Goal: Information Seeking & Learning: Learn about a topic

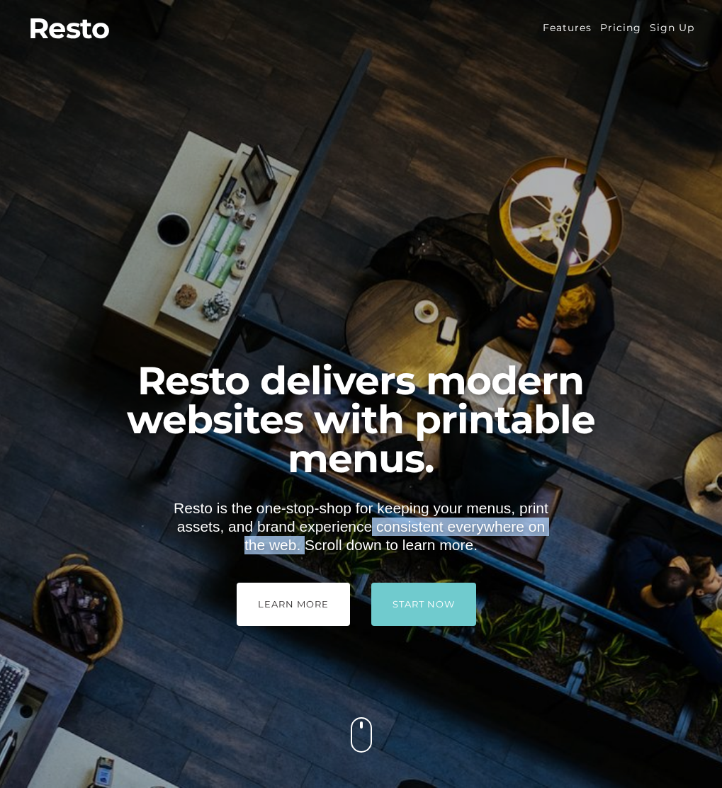
drag, startPoint x: 232, startPoint y: 530, endPoint x: 288, endPoint y: 547, distance: 58.7
click at [290, 547] on p "Resto is the one-stop-shop for keeping your menus, print assets, and brand expe…" at bounding box center [361, 526] width 380 height 55
click at [288, 547] on p "Resto is the one-stop-shop for keeping your menus, print assets, and brand expe…" at bounding box center [361, 526] width 380 height 55
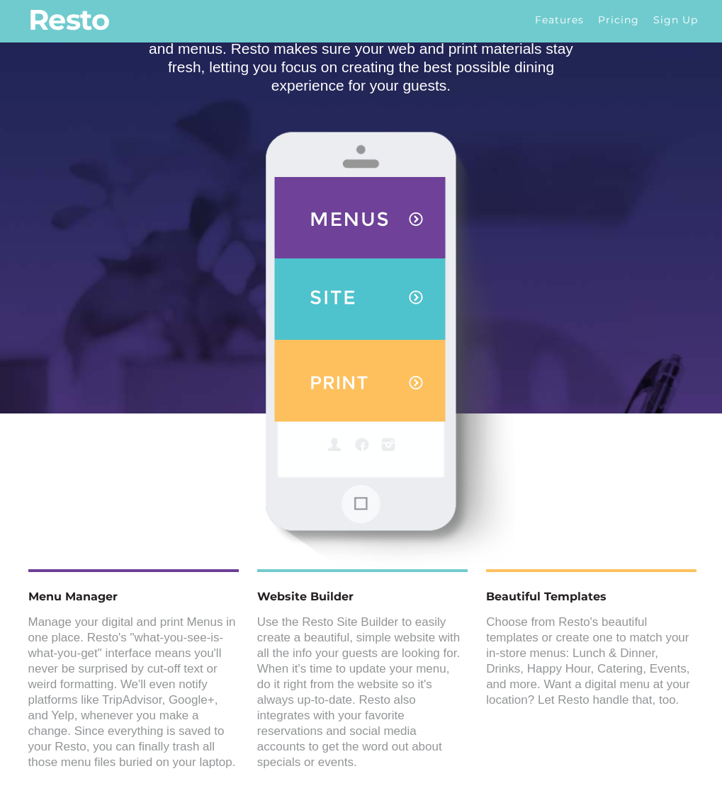
scroll to position [1392, 0]
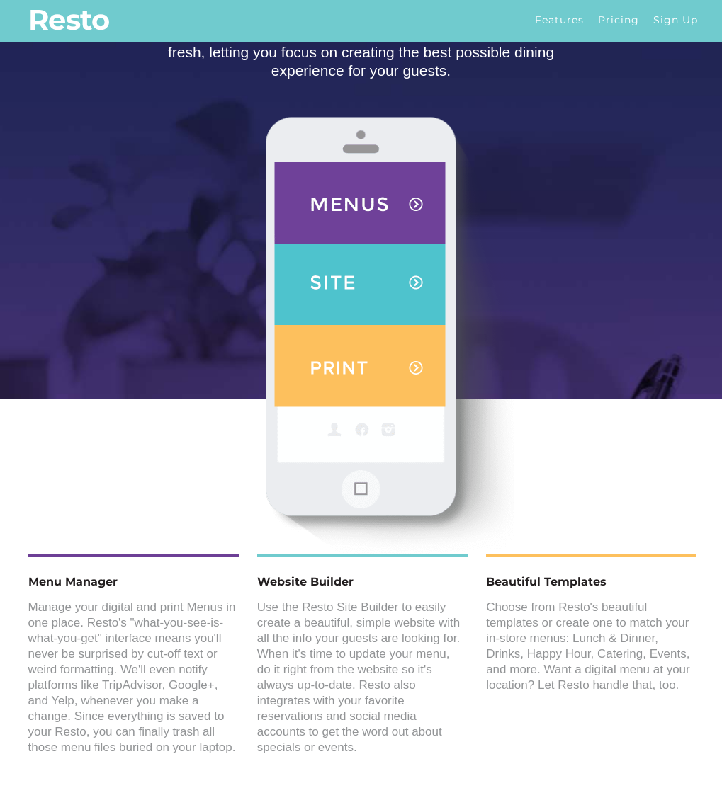
click at [218, 749] on p "Manage your digital and print Menus in one place. Resto's "what-you-see-is-what…" at bounding box center [132, 678] width 208 height 156
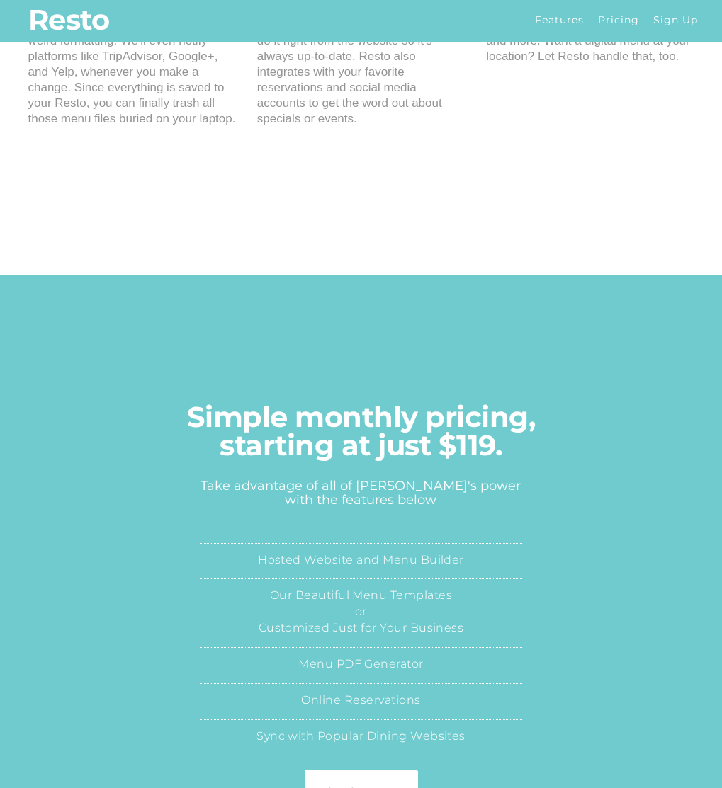
scroll to position [2222, 0]
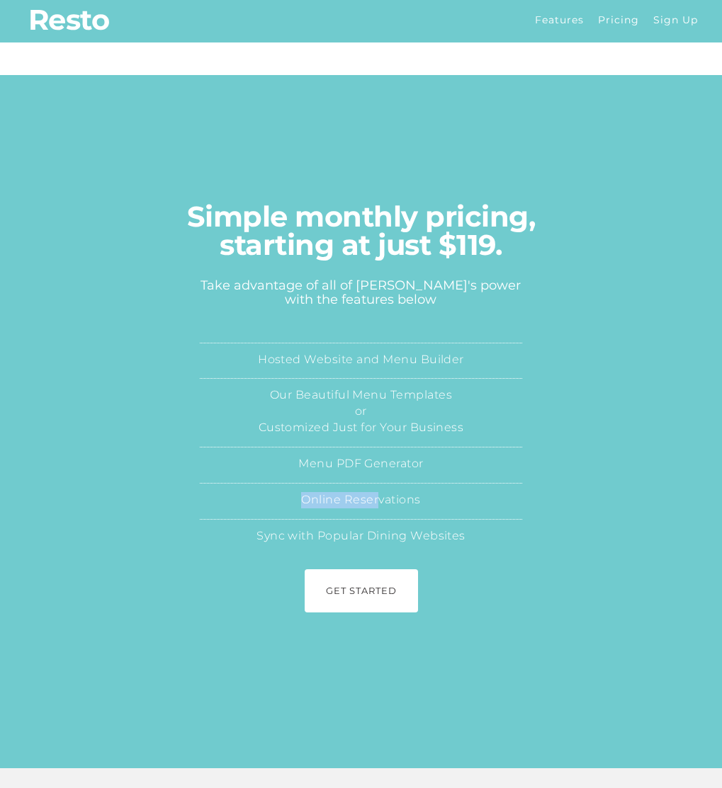
drag, startPoint x: 380, startPoint y: 559, endPoint x: 300, endPoint y: 559, distance: 79.3
click at [300, 519] on li "Online Reservations" at bounding box center [361, 501] width 322 height 36
drag, startPoint x: 315, startPoint y: 523, endPoint x: 433, endPoint y: 509, distance: 119.0
click at [454, 483] on li "Menu PDF Generator" at bounding box center [361, 465] width 322 height 36
drag, startPoint x: 341, startPoint y: 452, endPoint x: 414, endPoint y: 450, distance: 73.0
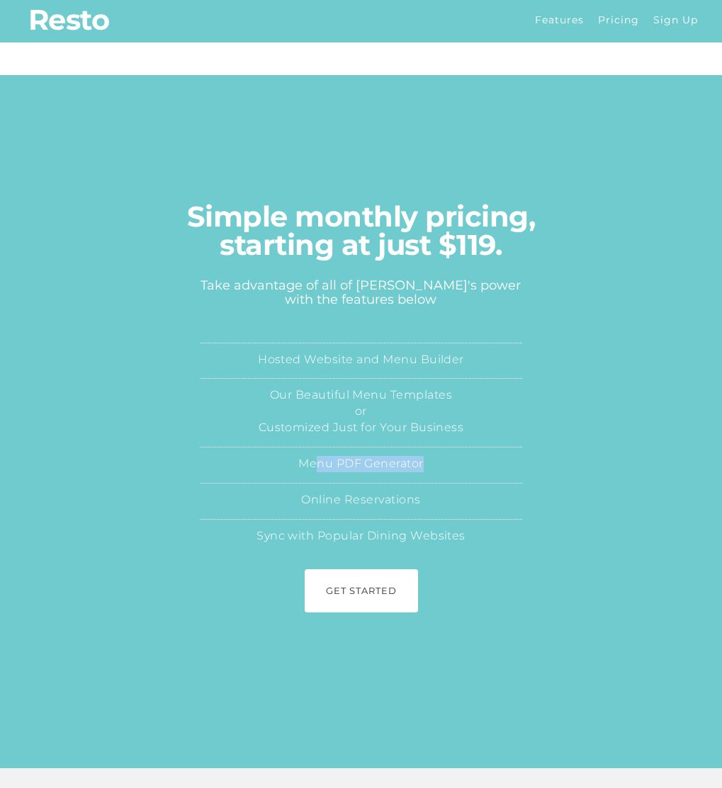
click at [416, 447] on li "Our Beautiful Menu Templates or Customized Just for Your Business" at bounding box center [361, 412] width 322 height 69
click at [390, 447] on li "Our Beautiful Menu Templates or Customized Just for Your Business" at bounding box center [361, 412] width 322 height 69
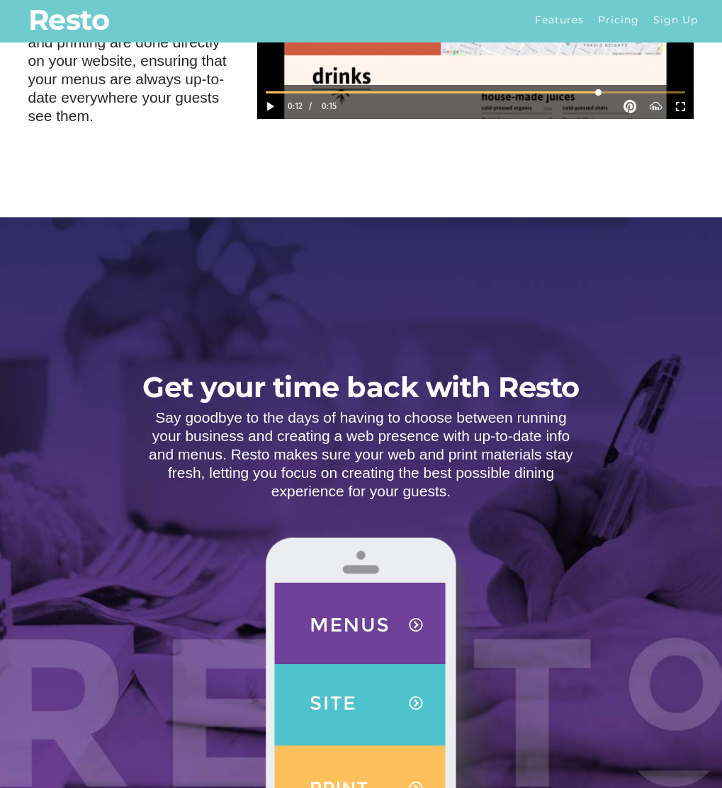
scroll to position [0, 0]
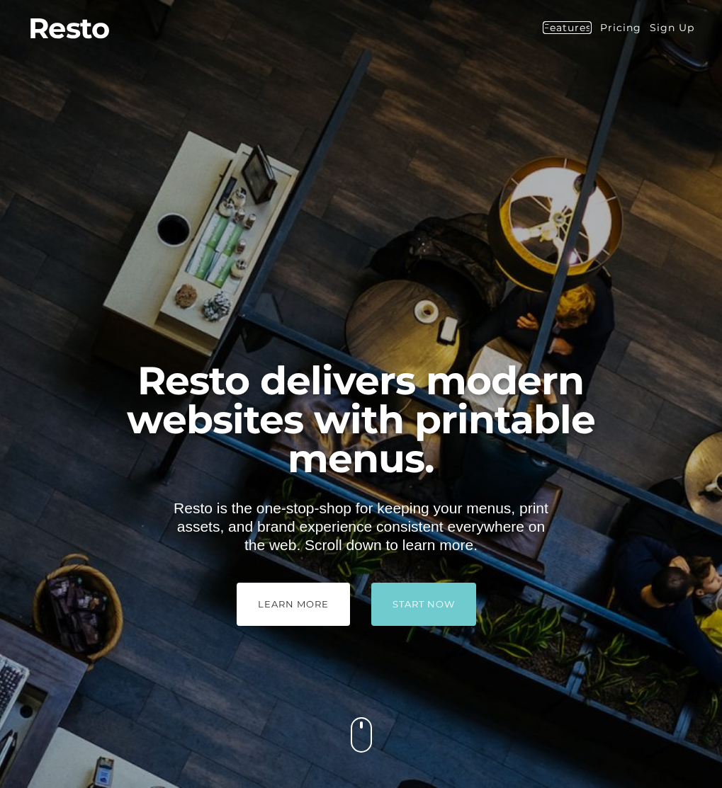
click at [581, 28] on link "Features" at bounding box center [566, 27] width 49 height 13
click at [626, 31] on link "Pricing" at bounding box center [620, 27] width 41 height 13
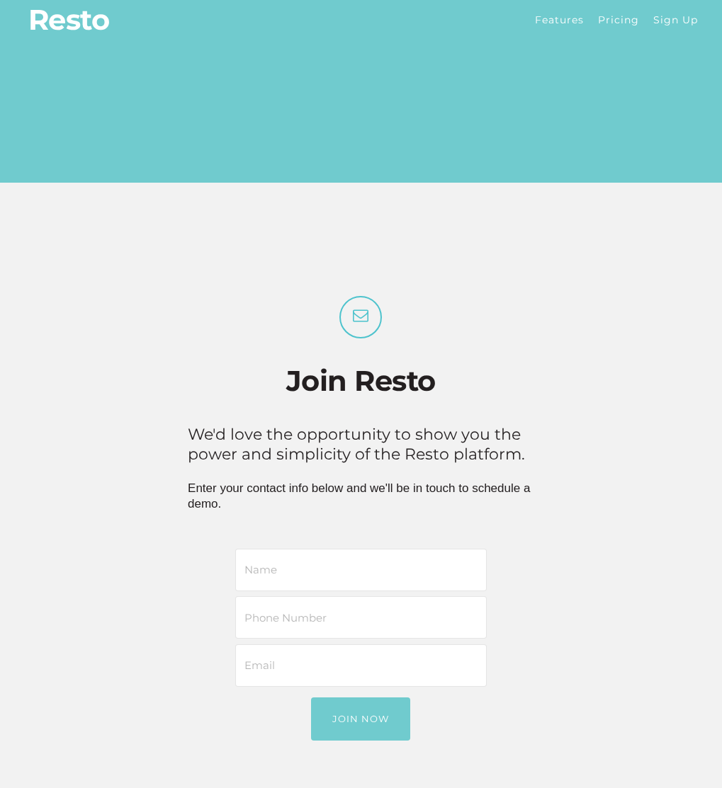
scroll to position [3010, 0]
